Goal: Book appointment/travel/reservation

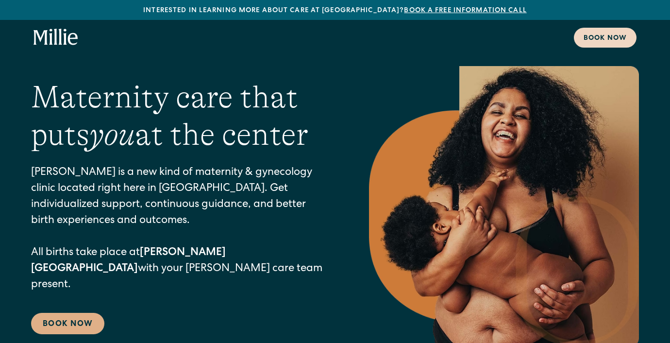
click at [601, 39] on div "Book now" at bounding box center [604, 38] width 43 height 10
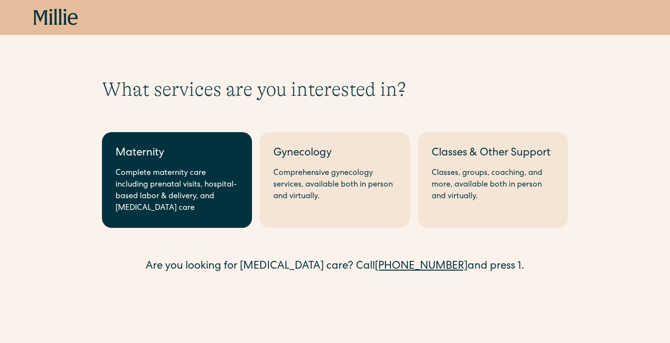
click at [234, 205] on div "Complete maternity care including prenatal visits, hospital-based labor & deliv…" at bounding box center [176, 190] width 123 height 47
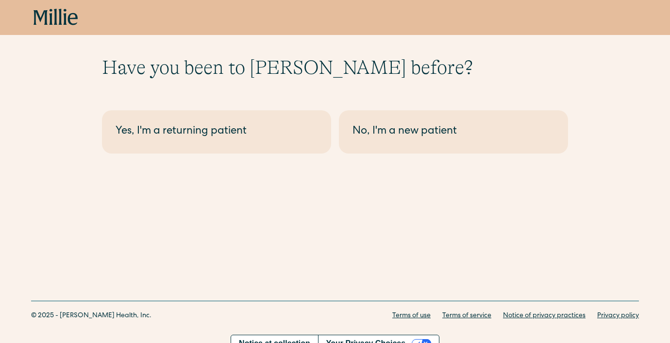
scroll to position [22, 0]
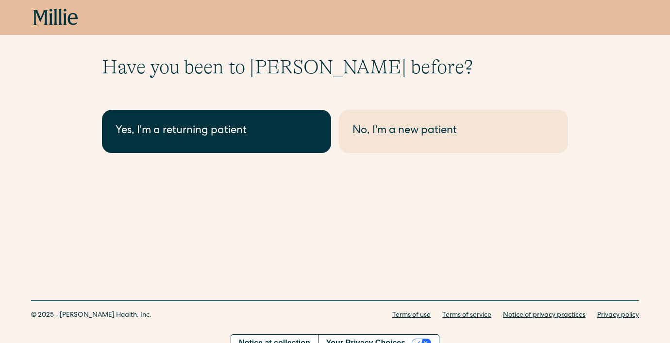
click at [270, 132] on div "Yes, I'm a returning patient" at bounding box center [216, 131] width 202 height 16
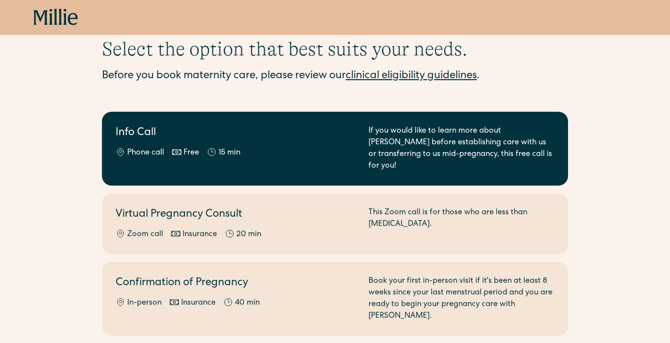
scroll to position [43, 0]
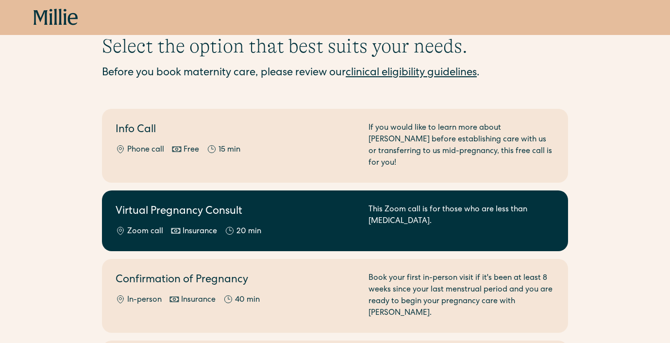
click at [252, 204] on h2 "Virtual Pregnancy Consult" at bounding box center [235, 212] width 241 height 16
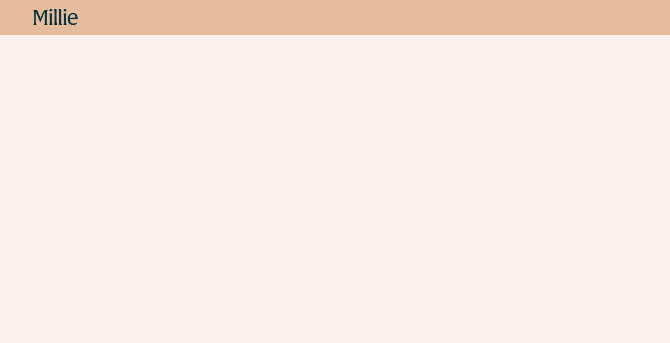
scroll to position [303, 0]
click at [65, 17] on icon at bounding box center [64, 17] width 3 height 16
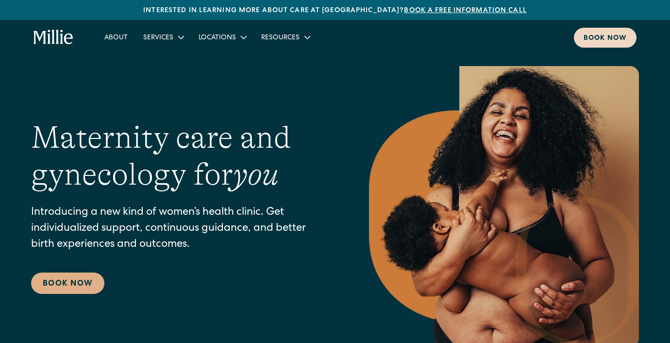
click at [597, 43] on div "Book now" at bounding box center [604, 38] width 43 height 10
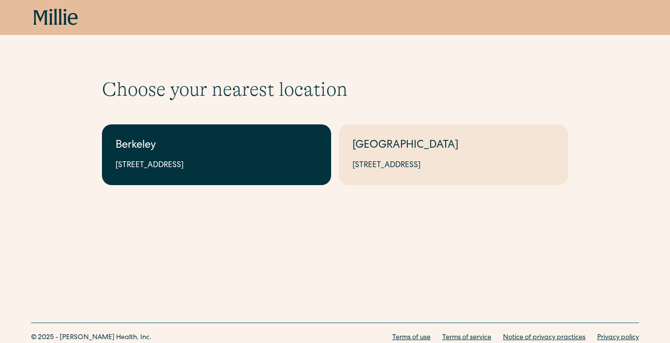
click at [307, 174] on link "Berkeley 2999 Regent St, Suite 524, Berkeley, CA 94705" at bounding box center [216, 154] width 229 height 61
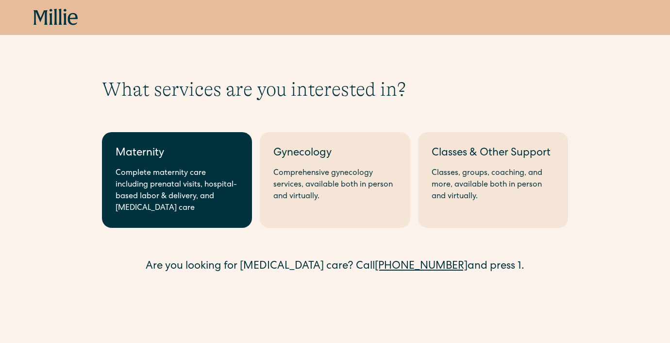
click at [211, 210] on div "Complete maternity care including prenatal visits, hospital-based labor & deliv…" at bounding box center [176, 190] width 123 height 47
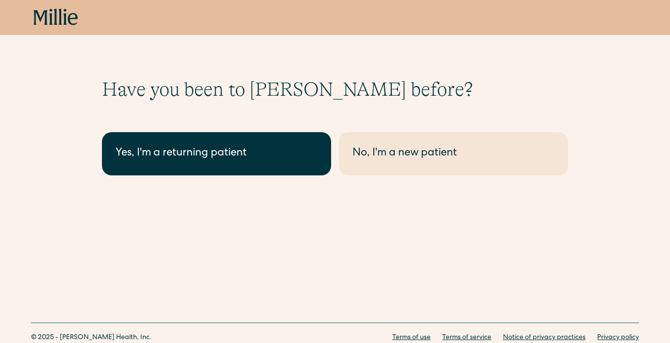
click at [243, 155] on div "Yes, I'm a returning patient" at bounding box center [216, 154] width 202 height 16
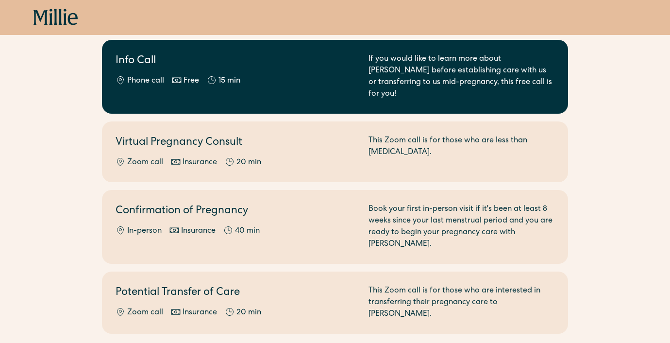
scroll to position [133, 0]
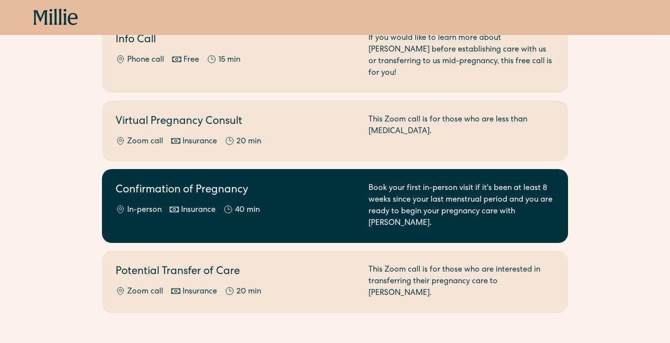
click at [247, 186] on h2 "Confirmation of Pregnancy" at bounding box center [235, 190] width 241 height 16
